Goal: Check status: Check status

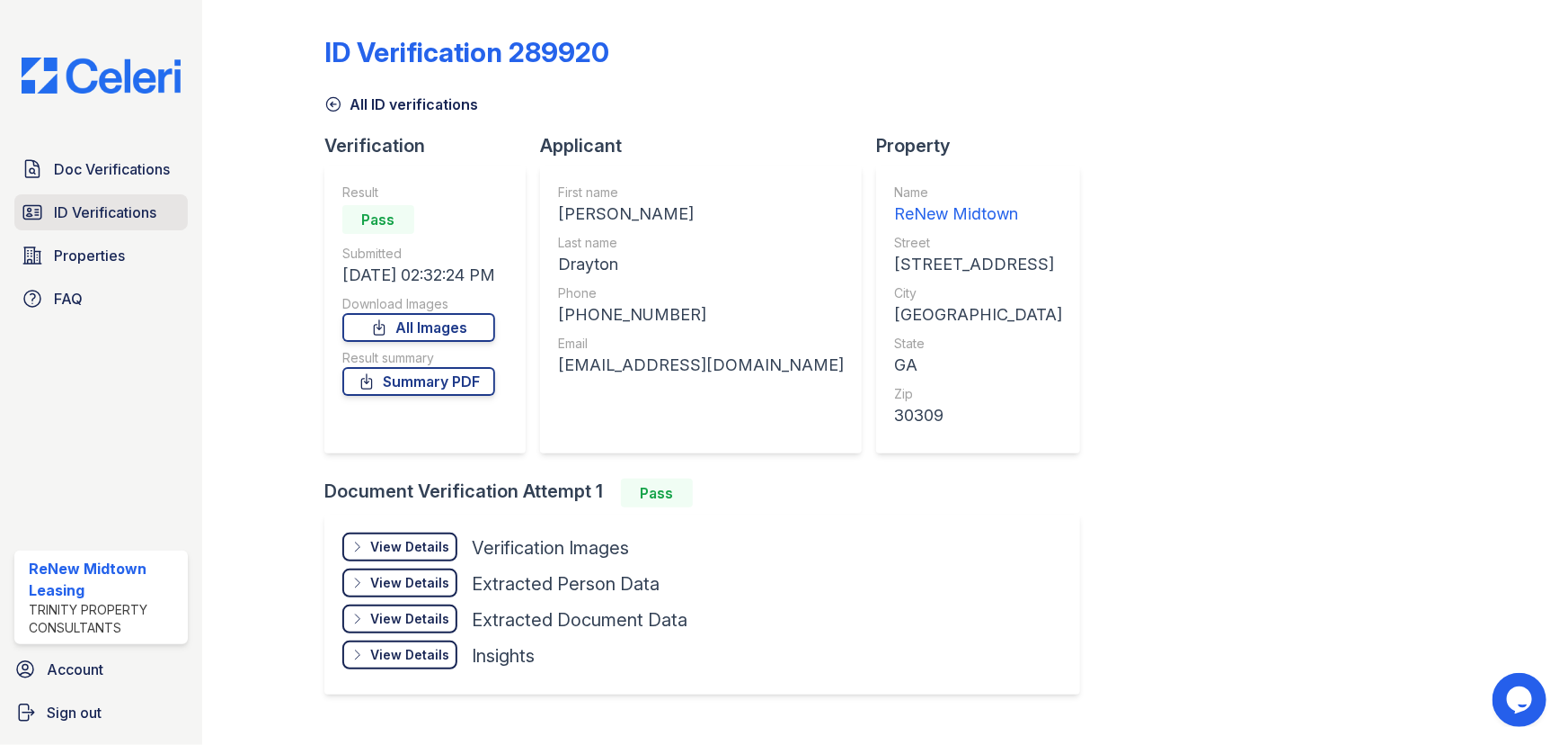
click at [109, 207] on span "ID Verifications" at bounding box center [105, 212] width 103 height 22
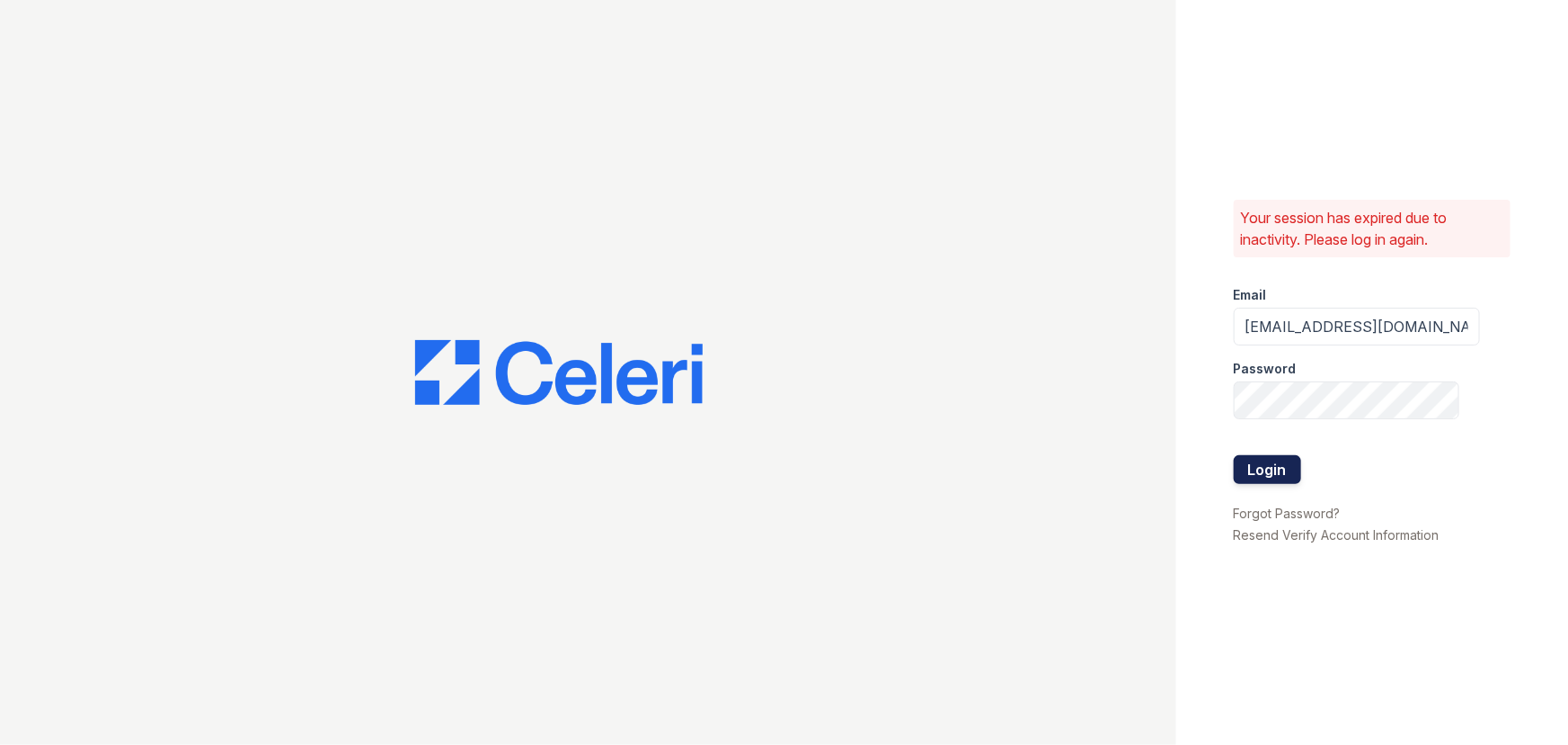
click at [1285, 463] on button "Login" at bounding box center [1267, 469] width 67 height 29
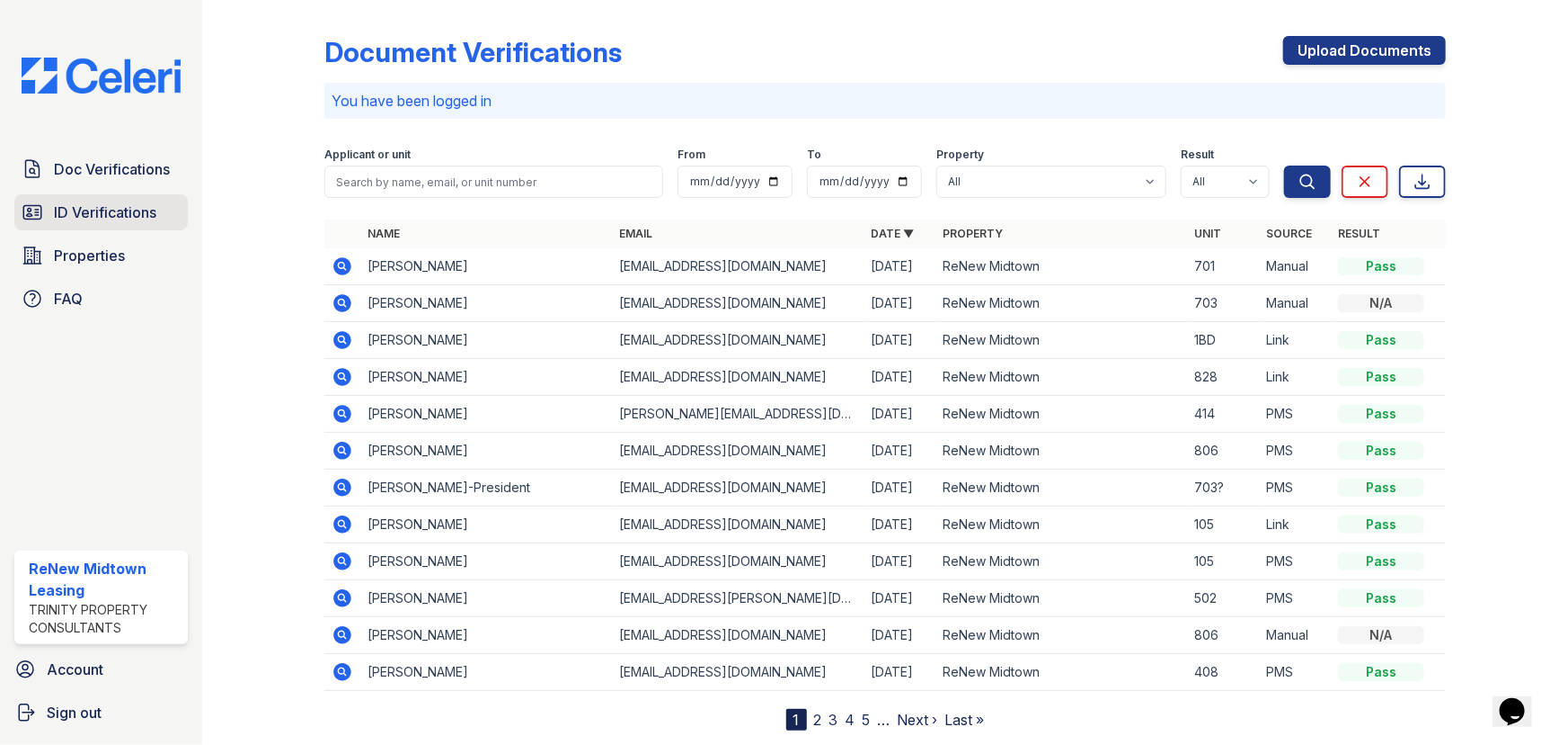
click at [100, 203] on span "ID Verifications" at bounding box center [105, 212] width 103 height 22
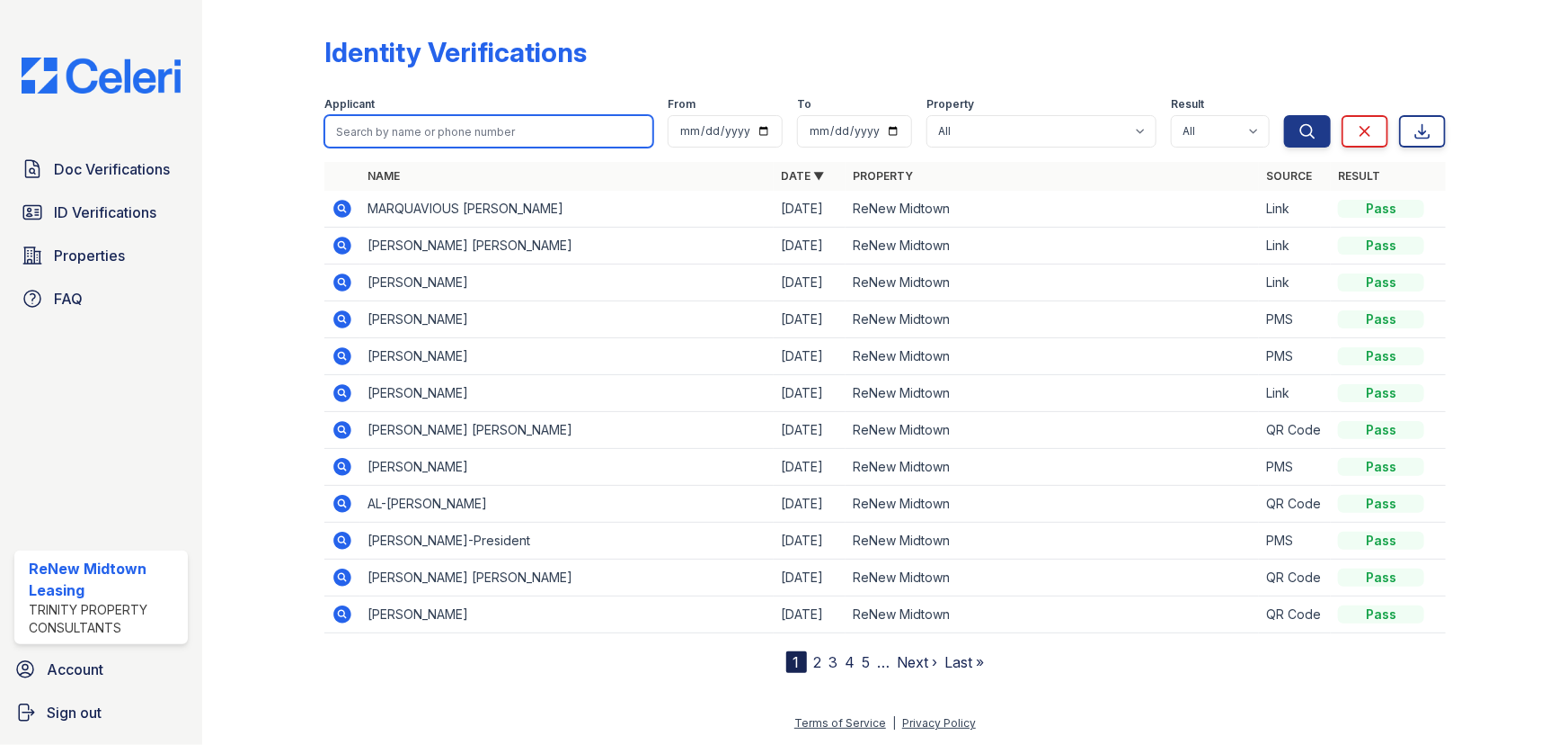
click at [443, 144] on input "search" at bounding box center [489, 131] width 329 height 32
type input "zaenasia"
click at [1284, 115] on button "Search" at bounding box center [1307, 131] width 47 height 32
